Goal: Information Seeking & Learning: Learn about a topic

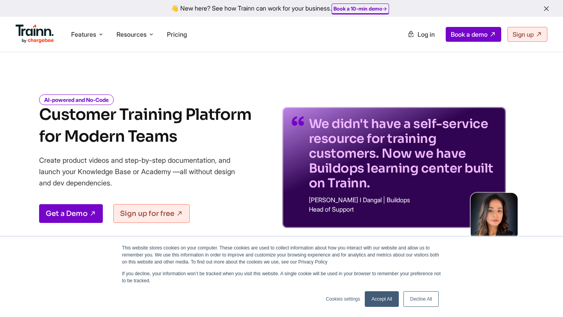
click at [545, 9] on icon "button" at bounding box center [546, 9] width 8 height 9
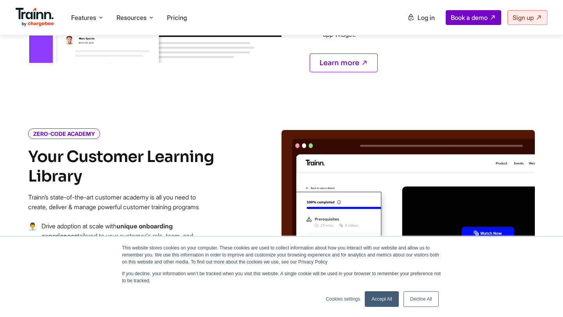
scroll to position [854, 0]
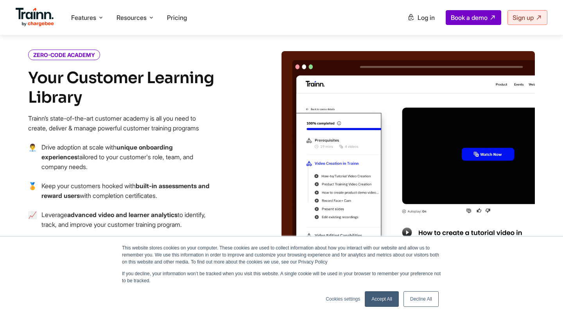
click at [418, 296] on link "Decline All" at bounding box center [420, 299] width 35 height 16
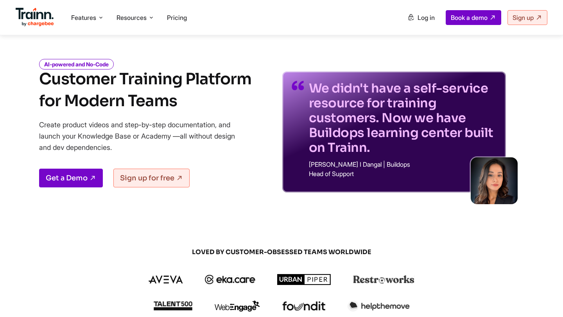
scroll to position [0, 0]
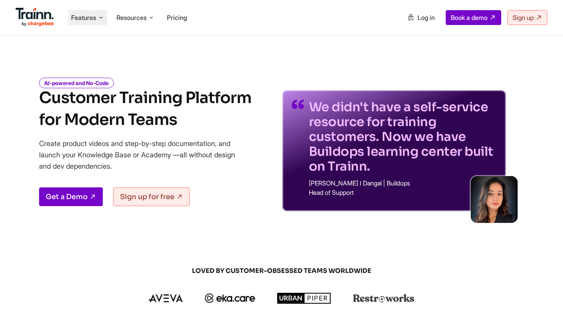
click at [92, 17] on span "Features" at bounding box center [83, 17] width 25 height 9
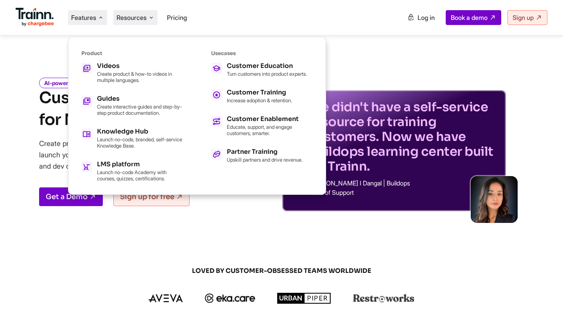
click at [131, 12] on li "Resources Resources Trainn Help Center Help videos to get you started. Trainn B…" at bounding box center [135, 17] width 44 height 15
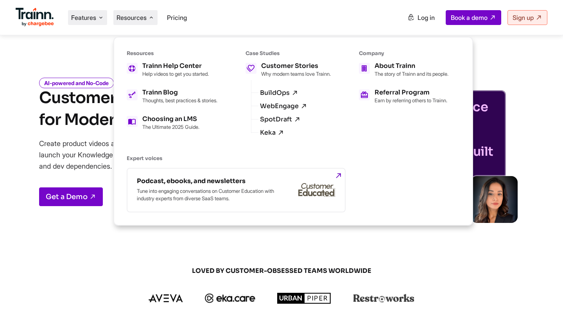
click at [80, 14] on span "Features" at bounding box center [83, 17] width 25 height 9
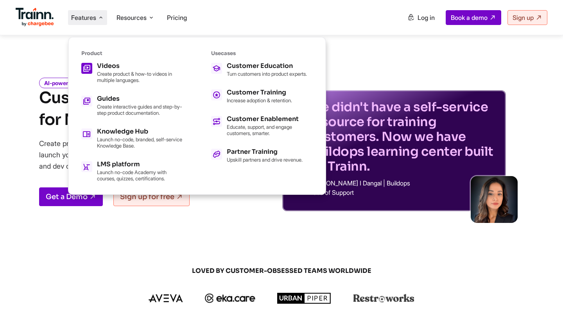
click at [95, 67] on link "Videos Create product & how-to videos in multiple languages." at bounding box center [132, 73] width 102 height 20
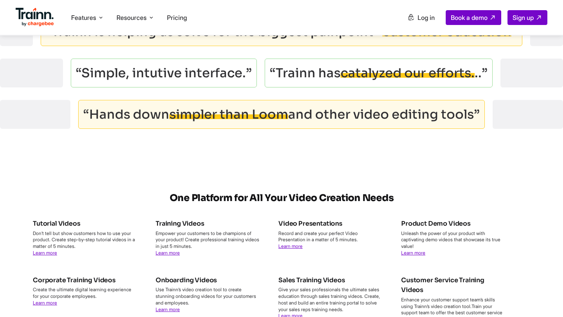
scroll to position [2684, 0]
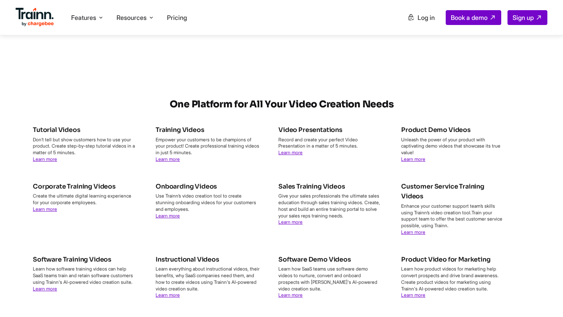
click at [32, 13] on img at bounding box center [35, 17] width 38 height 19
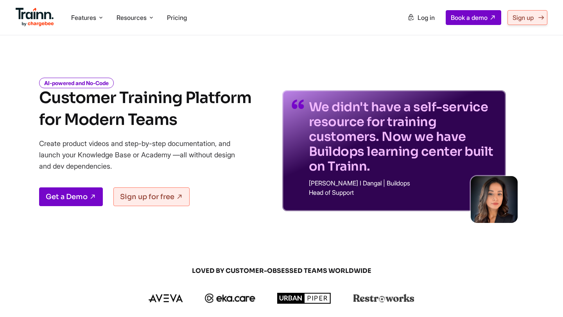
click at [531, 16] on span "Sign up" at bounding box center [522, 18] width 21 height 8
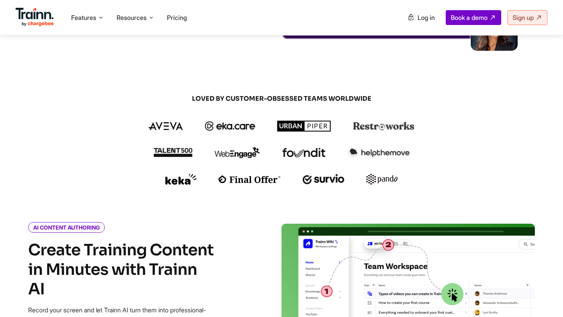
scroll to position [188, 0]
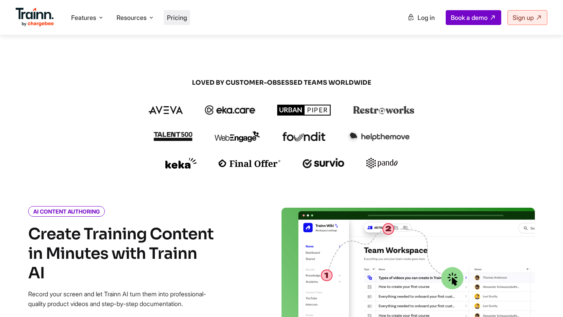
click at [183, 16] on span "Pricing" at bounding box center [177, 18] width 20 height 8
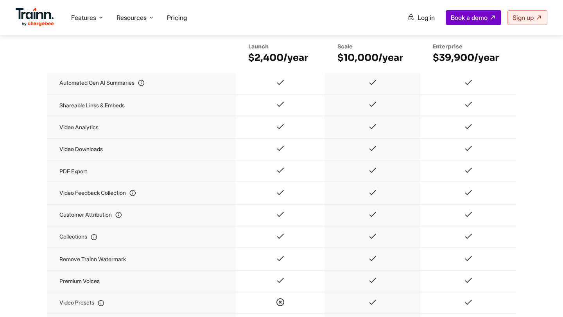
scroll to position [749, 0]
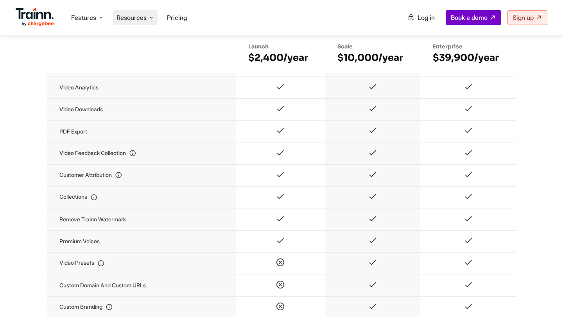
click at [141, 12] on li "Resources Resources Trainn Help Center Help videos to get you started. Trainn B…" at bounding box center [135, 17] width 44 height 15
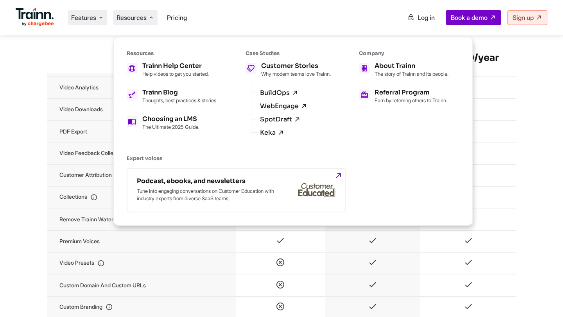
click at [95, 16] on span "Features" at bounding box center [83, 17] width 25 height 9
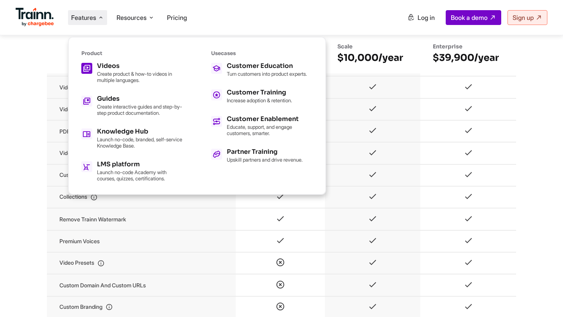
click at [148, 71] on p "Create product & how-to videos in multiple languages." at bounding box center [140, 77] width 86 height 13
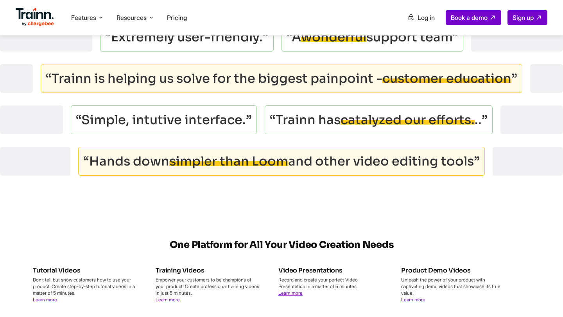
scroll to position [2594, 0]
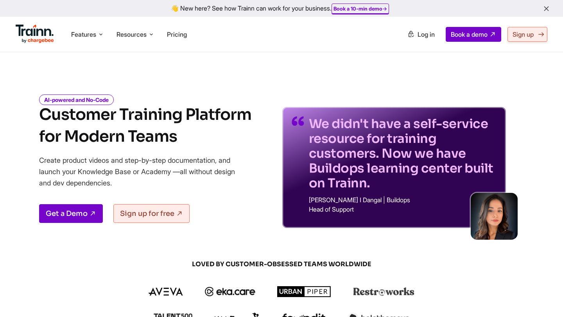
click at [530, 32] on span "Sign up" at bounding box center [522, 34] width 21 height 8
